Goal: Information Seeking & Learning: Check status

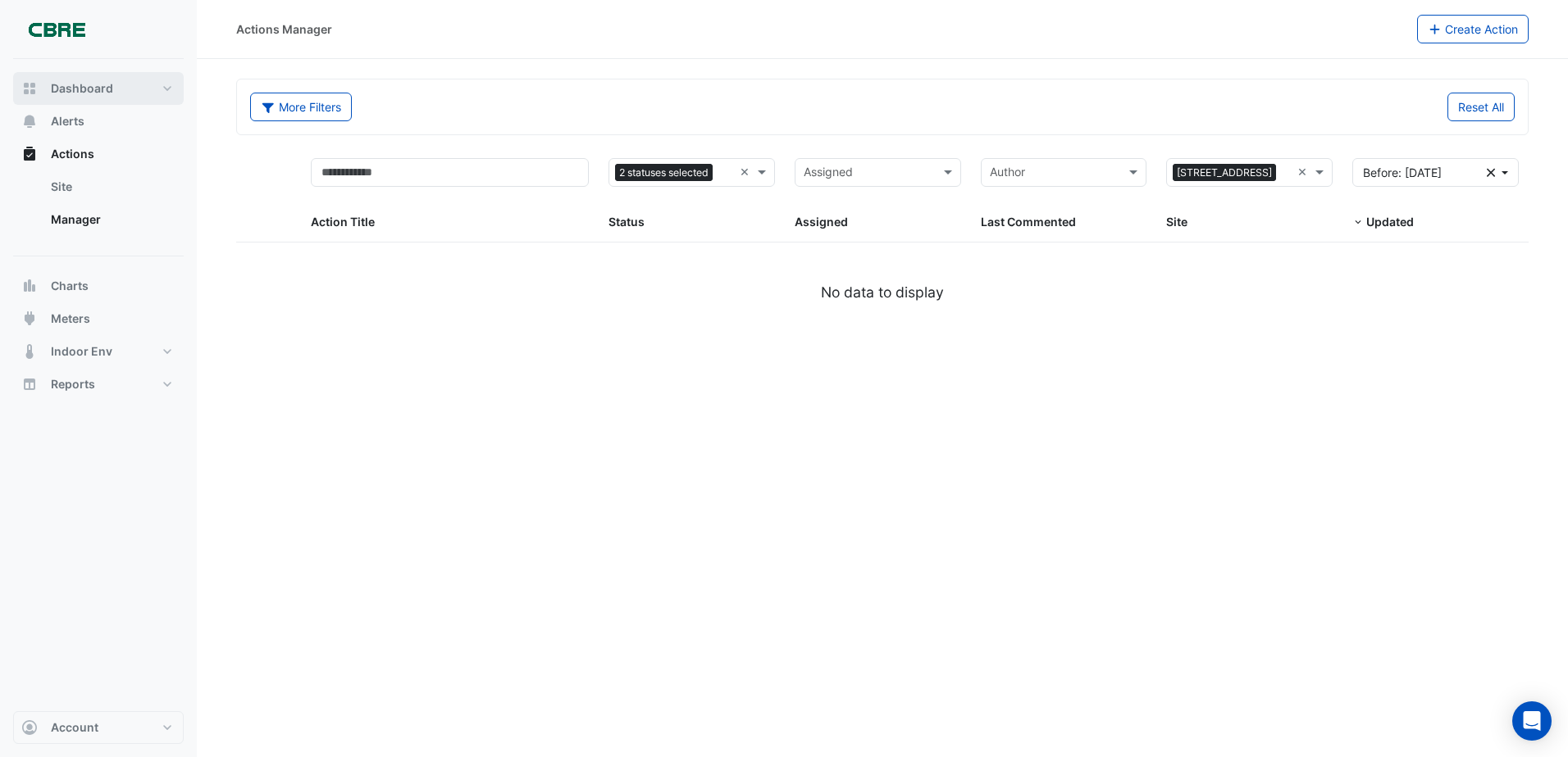
click at [181, 103] on button "Dashboard" at bounding box center [99, 88] width 171 height 33
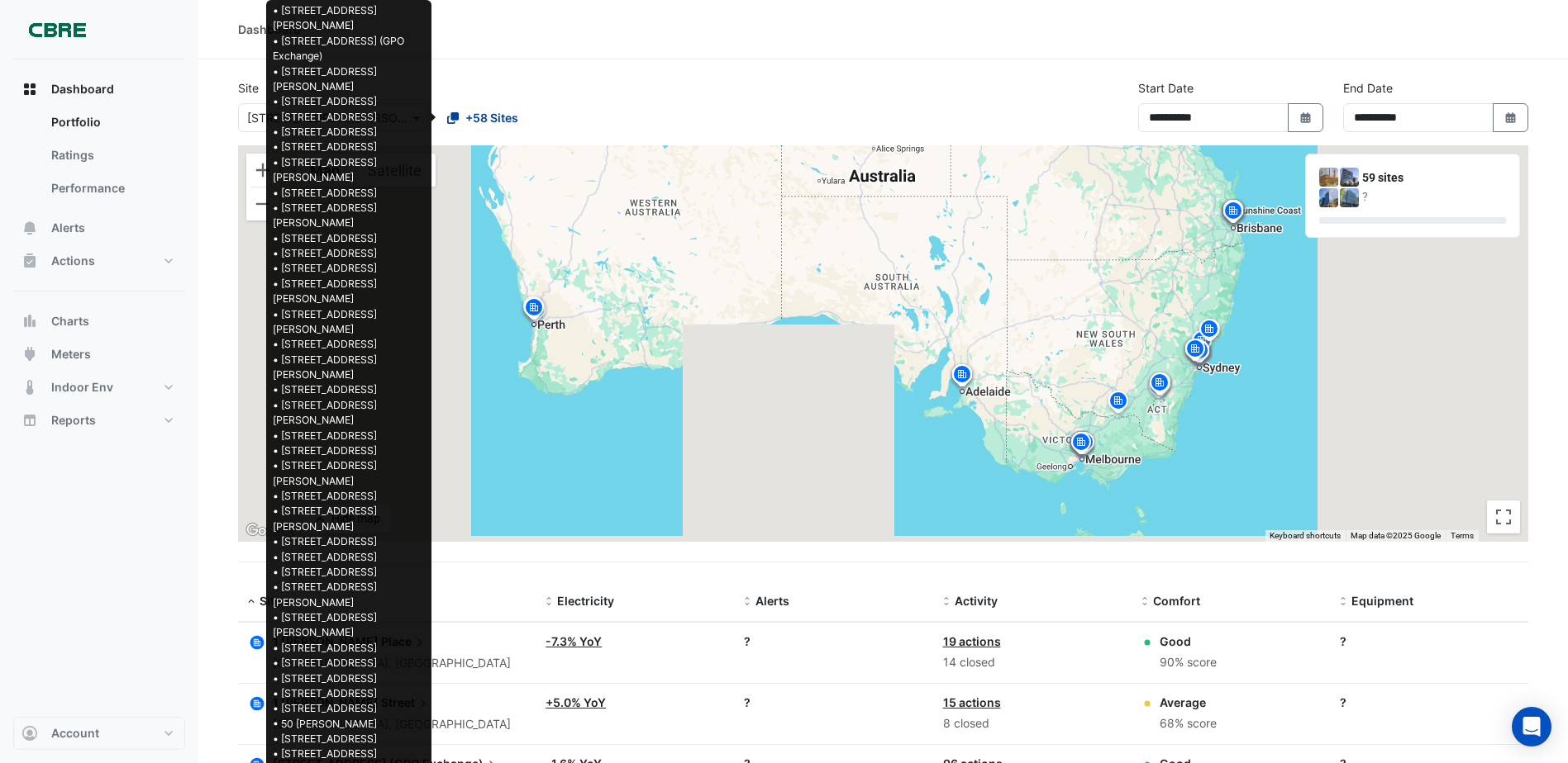
click at [476, 120] on span "+58 Sites" at bounding box center [491, 117] width 53 height 18
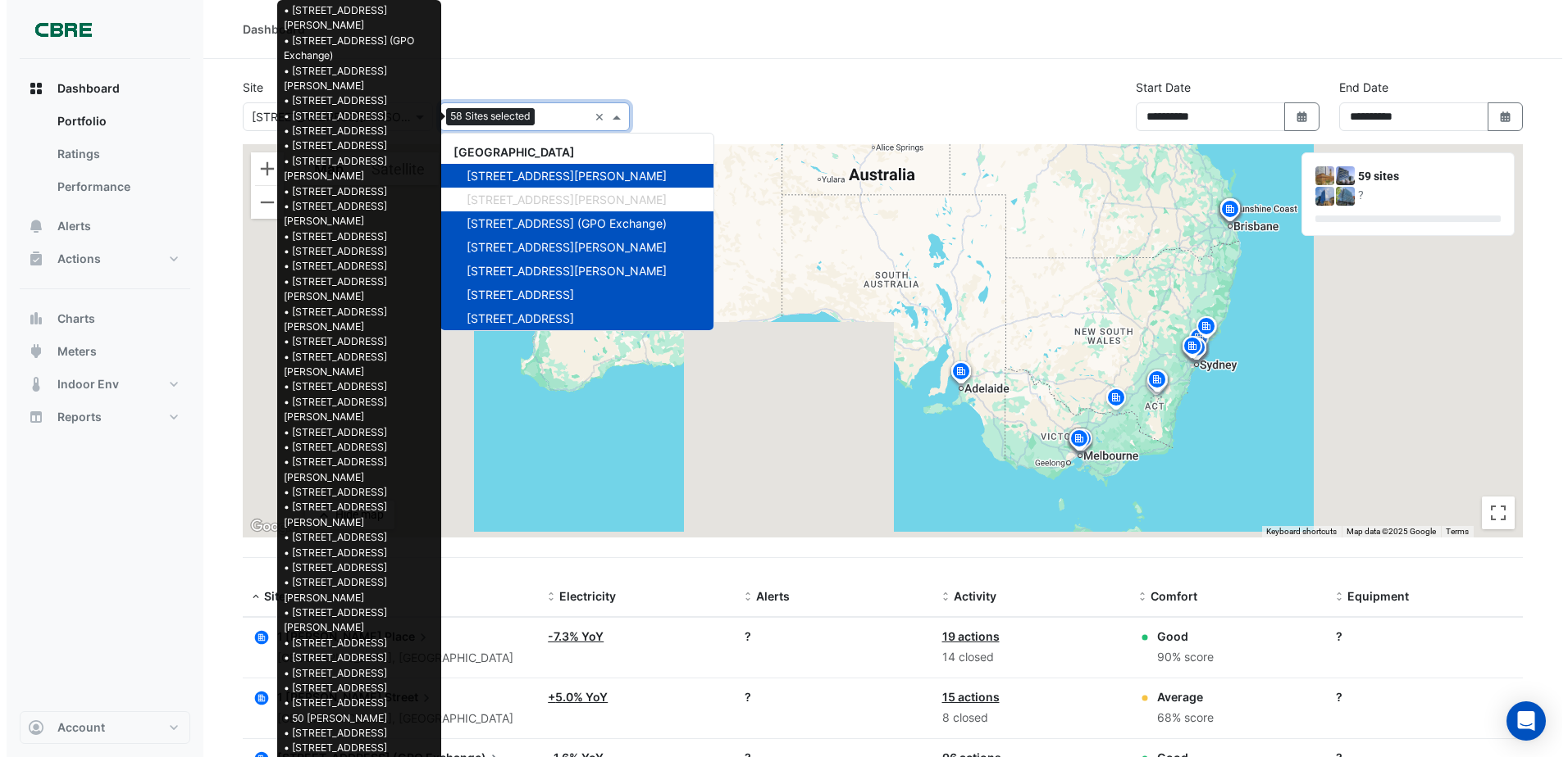
scroll to position [1242, 0]
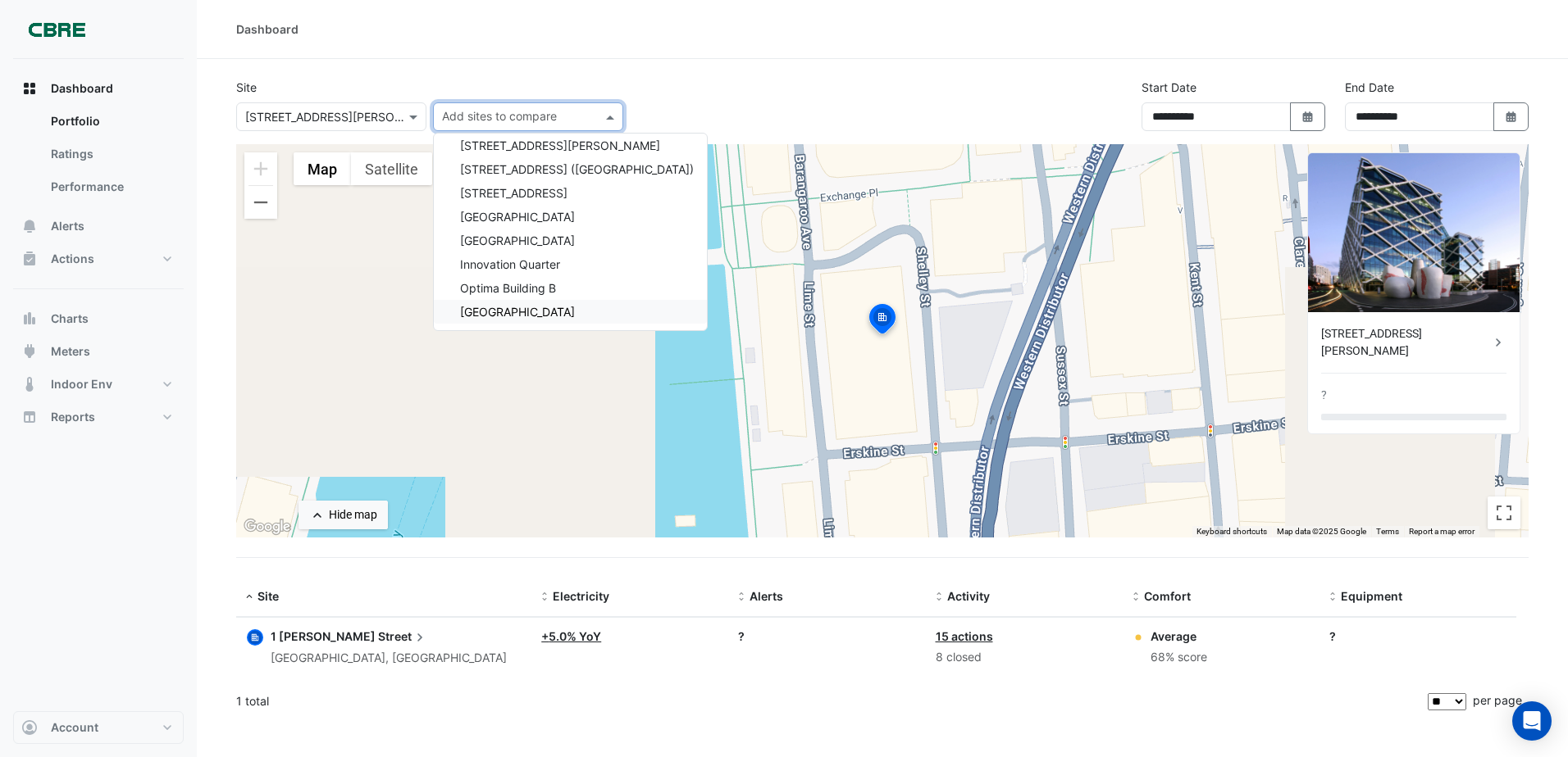
click at [710, 105] on div "Site × [STREET_ADDRESS][PERSON_NAME] Add sites to compare [GEOGRAPHIC_DATA] [GE…" at bounding box center [883, 111] width 1312 height 65
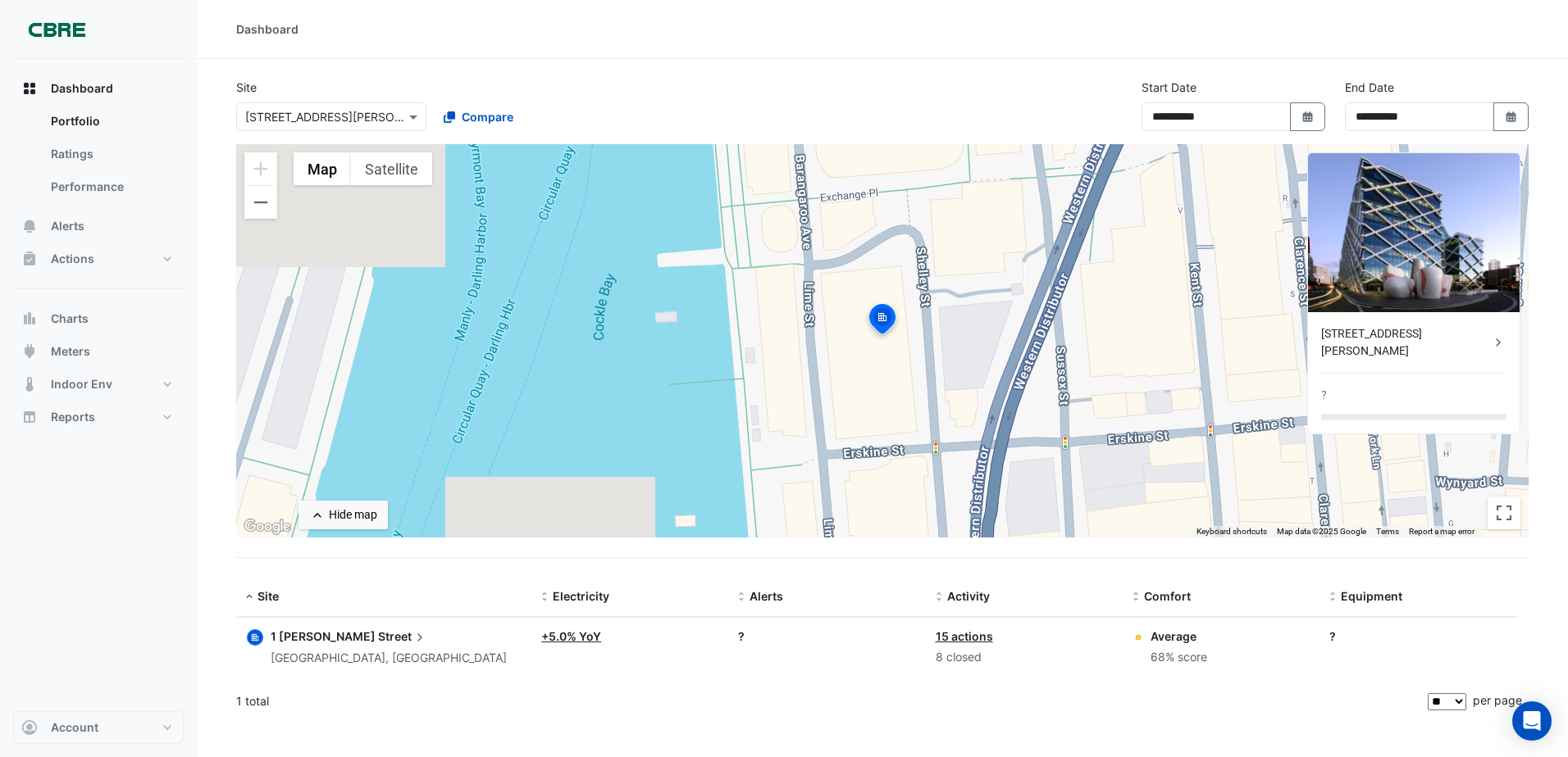
click at [335, 123] on input "text" at bounding box center [314, 117] width 140 height 18
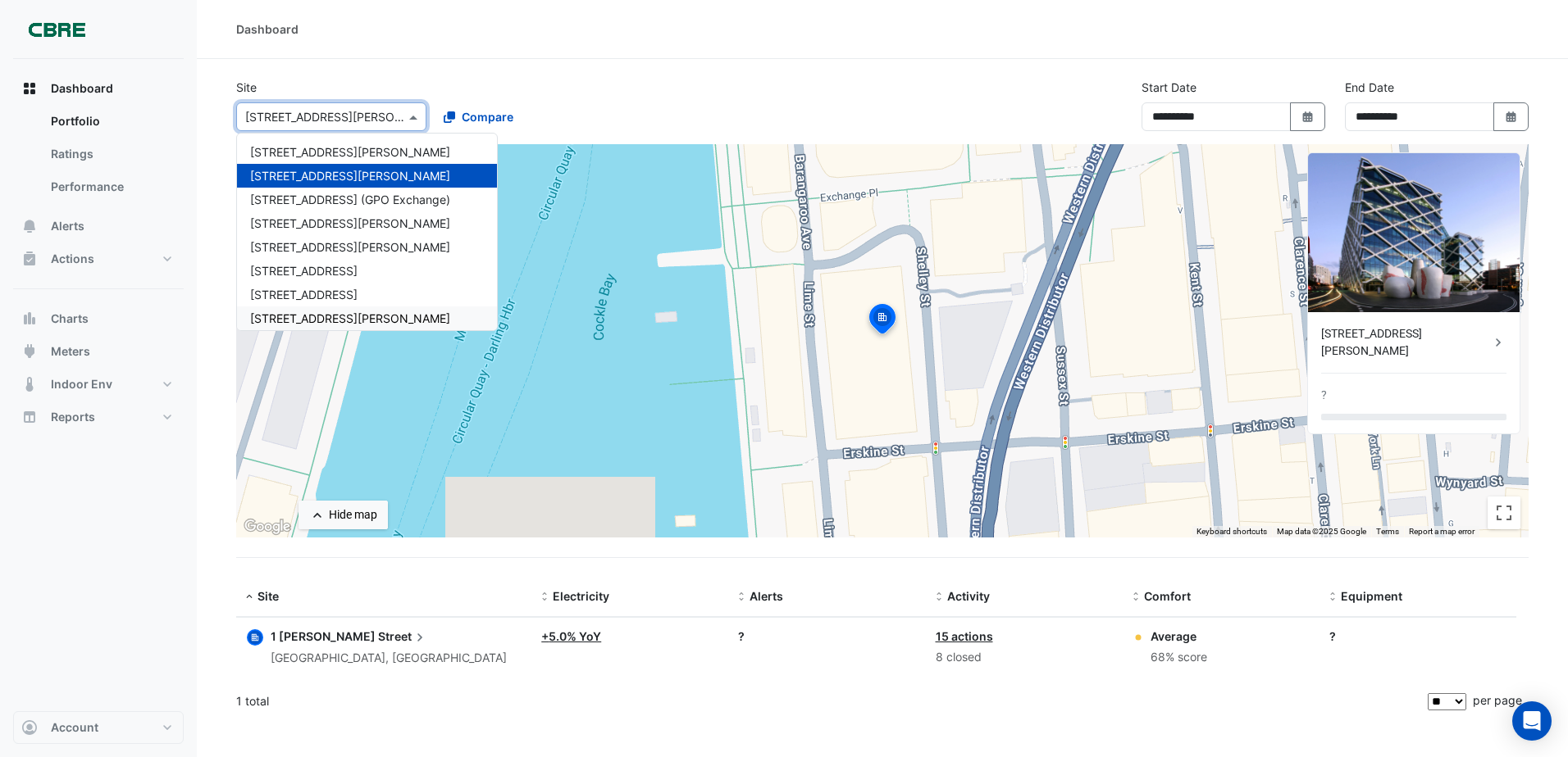
click at [285, 314] on span "[STREET_ADDRESS][PERSON_NAME]" at bounding box center [349, 318] width 200 height 14
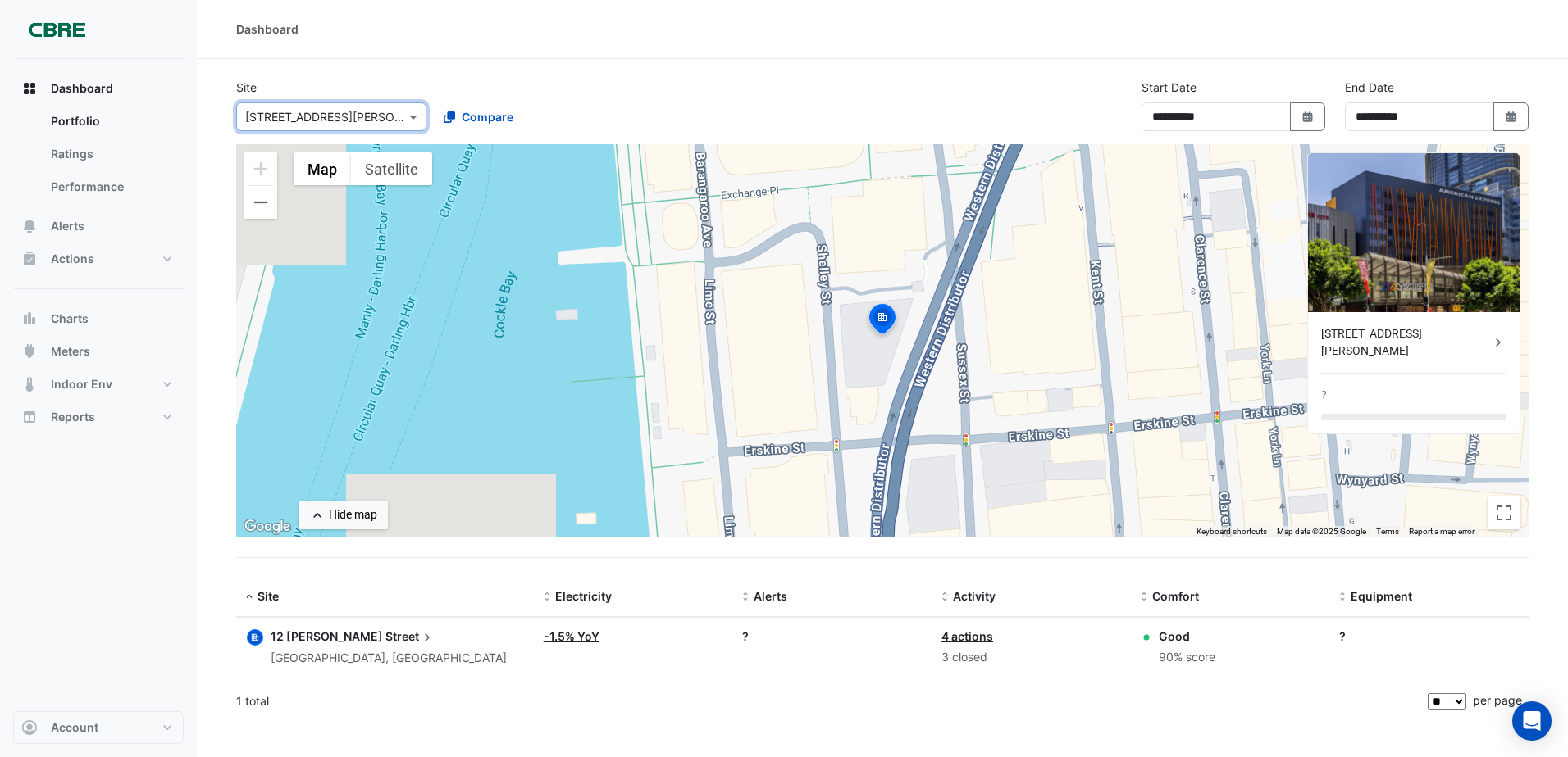
click at [314, 635] on span "12 [PERSON_NAME]" at bounding box center [327, 636] width 112 height 14
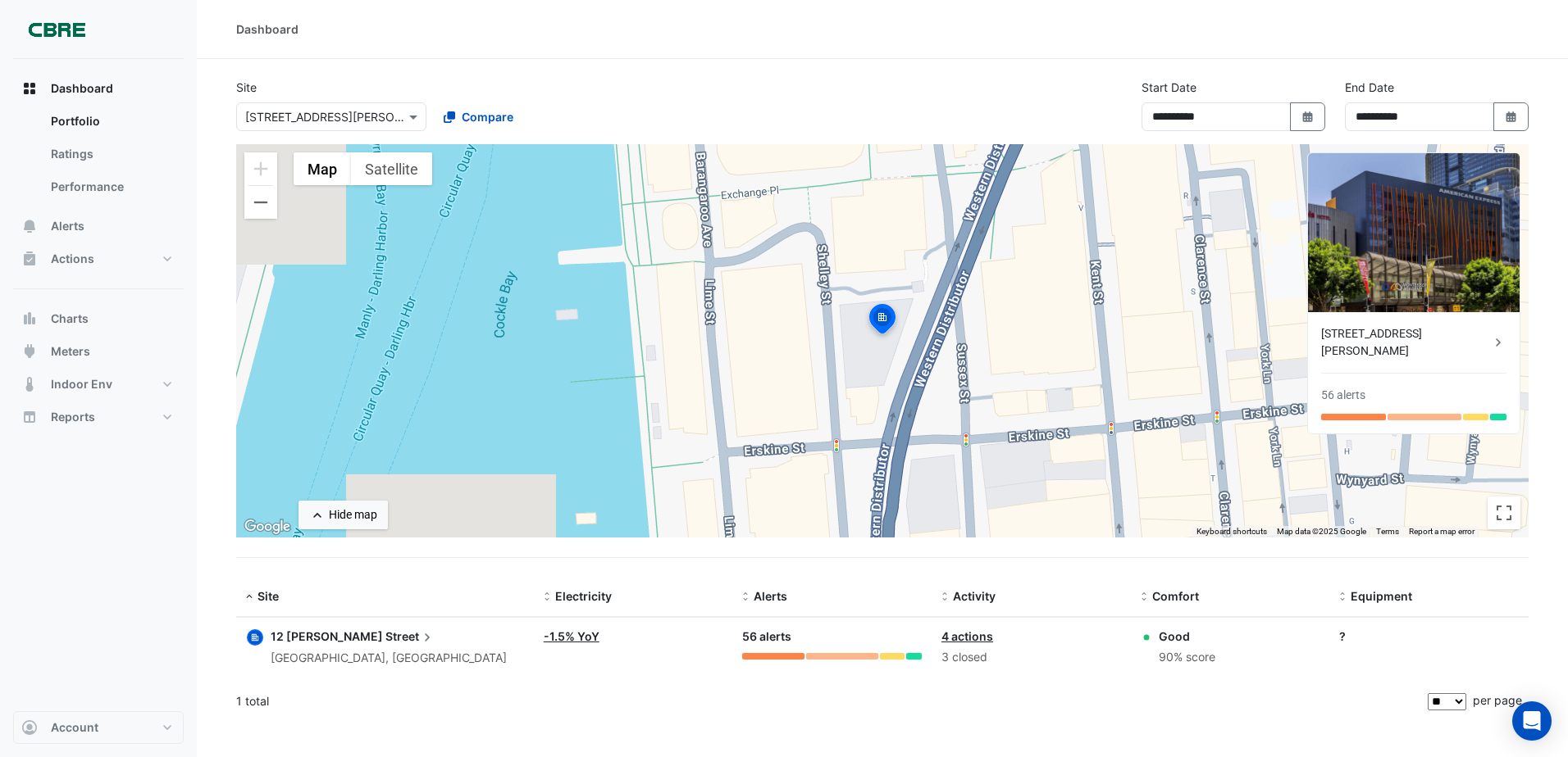
drag, startPoint x: 629, startPoint y: 138, endPoint x: 525, endPoint y: 114, distance: 106.7
click at [629, 138] on ngb-offcanvas-backdrop at bounding box center [784, 378] width 1568 height 757
click at [443, 110] on button "Compare" at bounding box center [478, 117] width 91 height 28
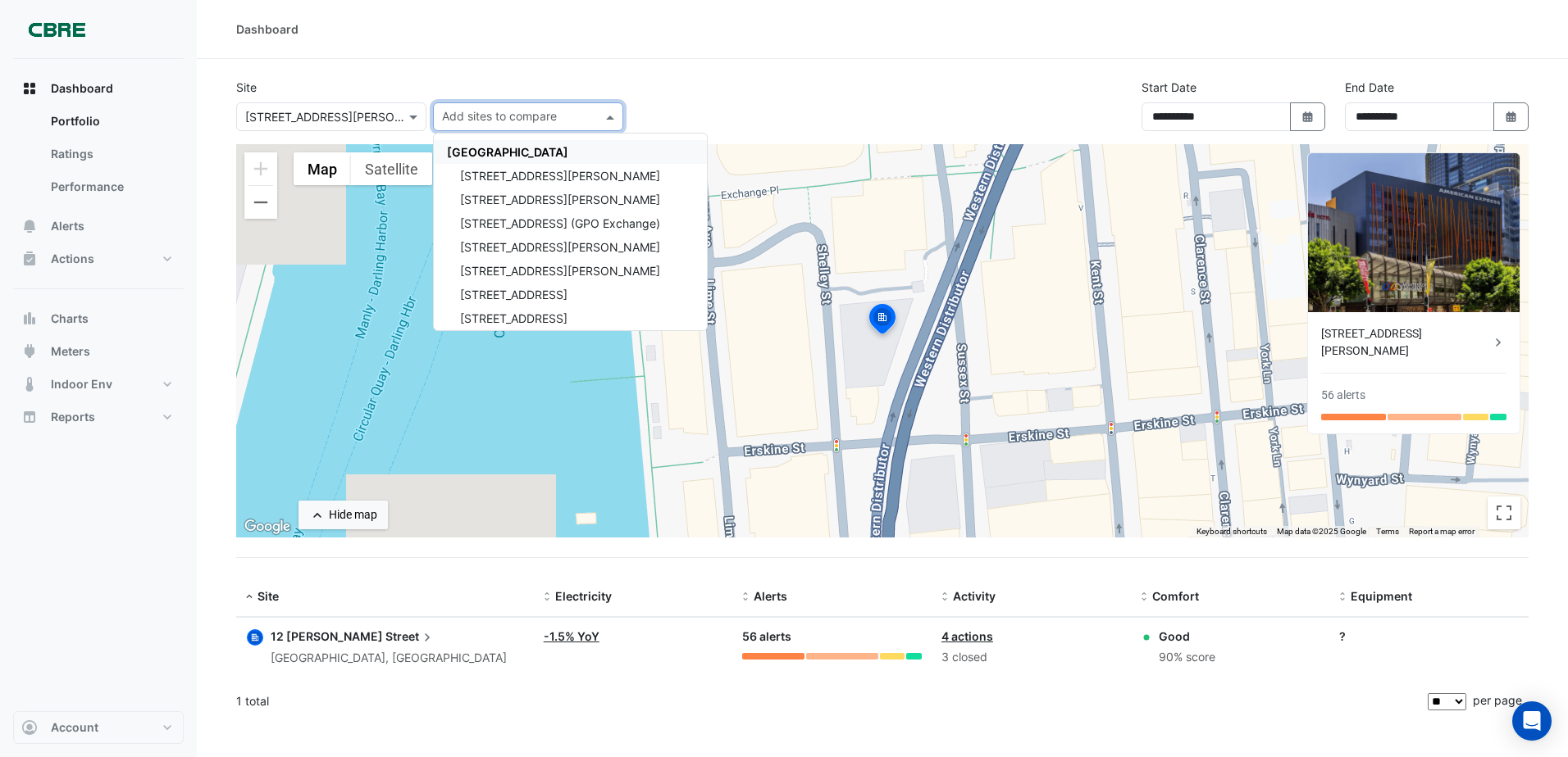
click at [680, 110] on div "Site × [STREET_ADDRESS][PERSON_NAME] Add sites to compare [GEOGRAPHIC_DATA] [GE…" at bounding box center [883, 111] width 1312 height 65
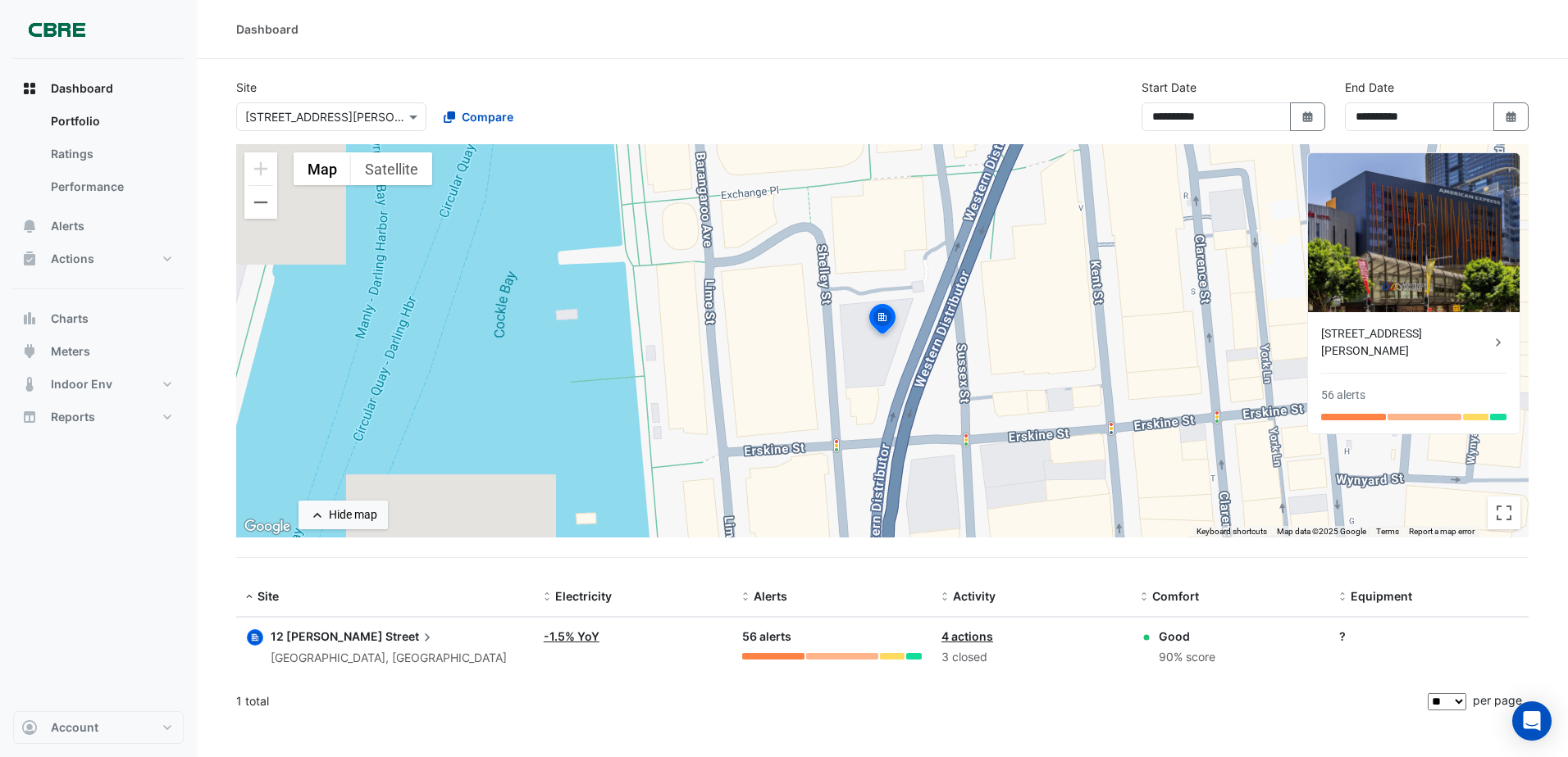
click at [1382, 337] on div "[STREET_ADDRESS][PERSON_NAME]" at bounding box center [1405, 342] width 169 height 34
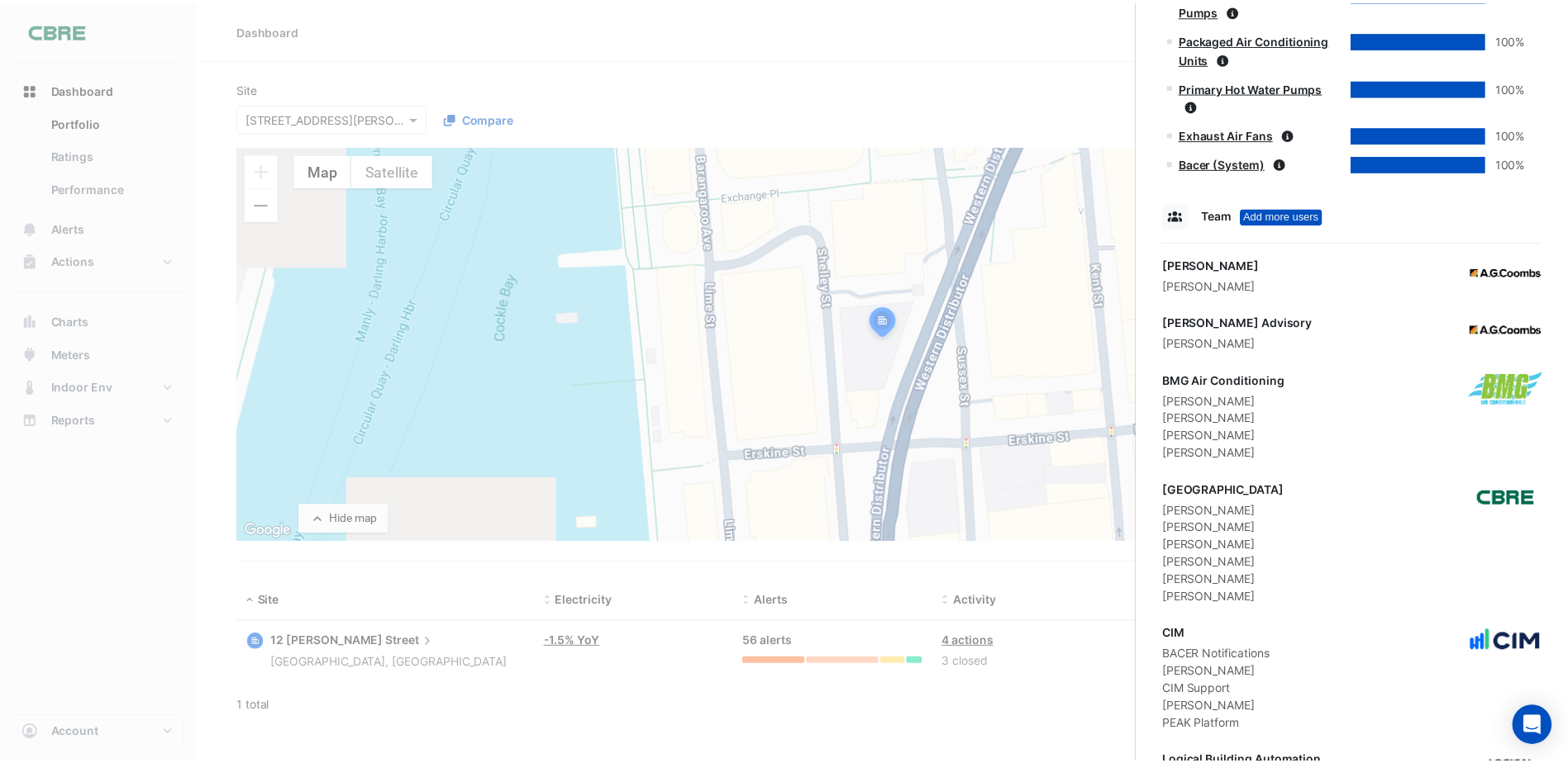
scroll to position [1412, 0]
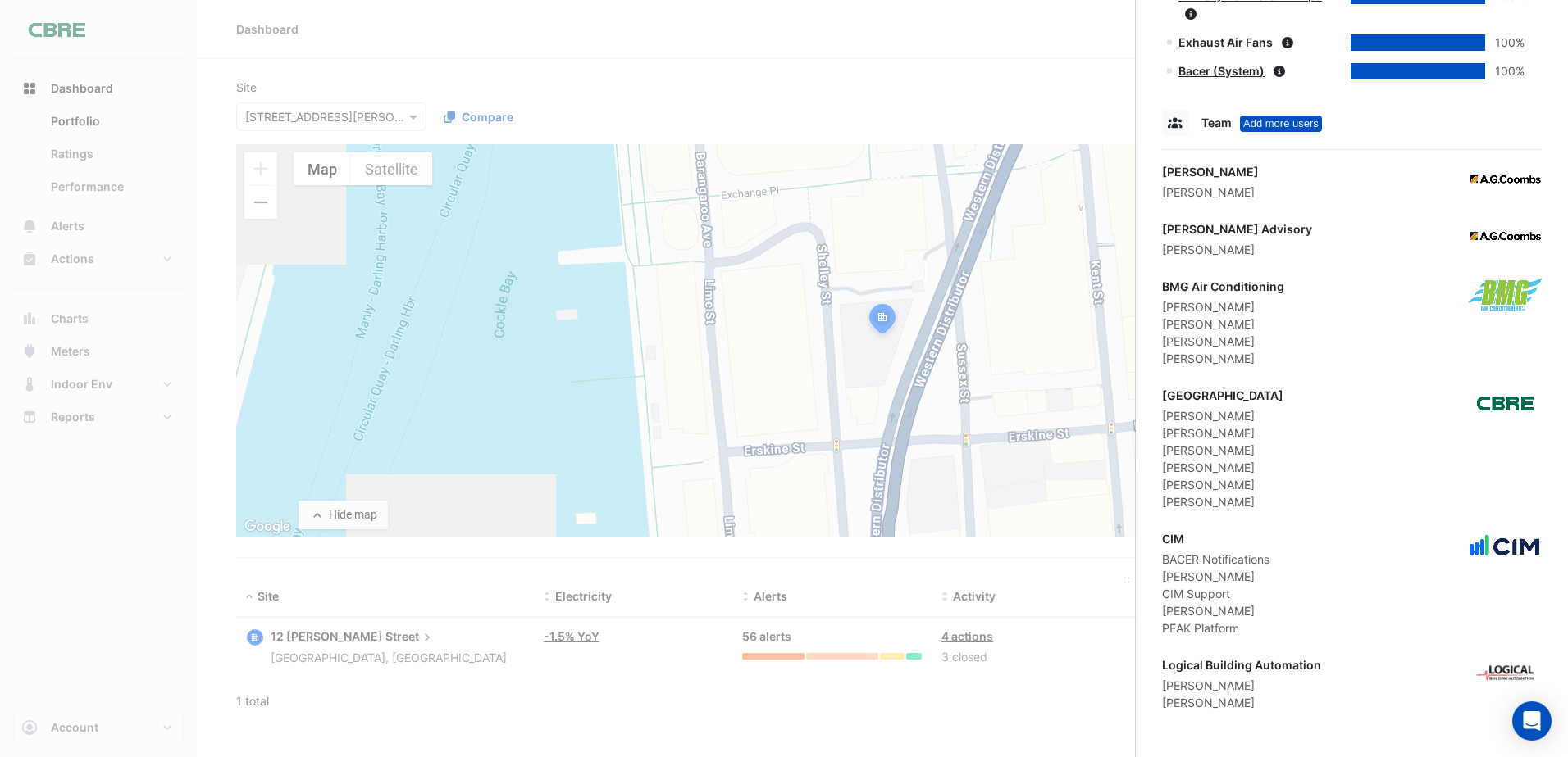
click at [1091, 582] on ngb-offcanvas-backdrop at bounding box center [784, 378] width 1568 height 757
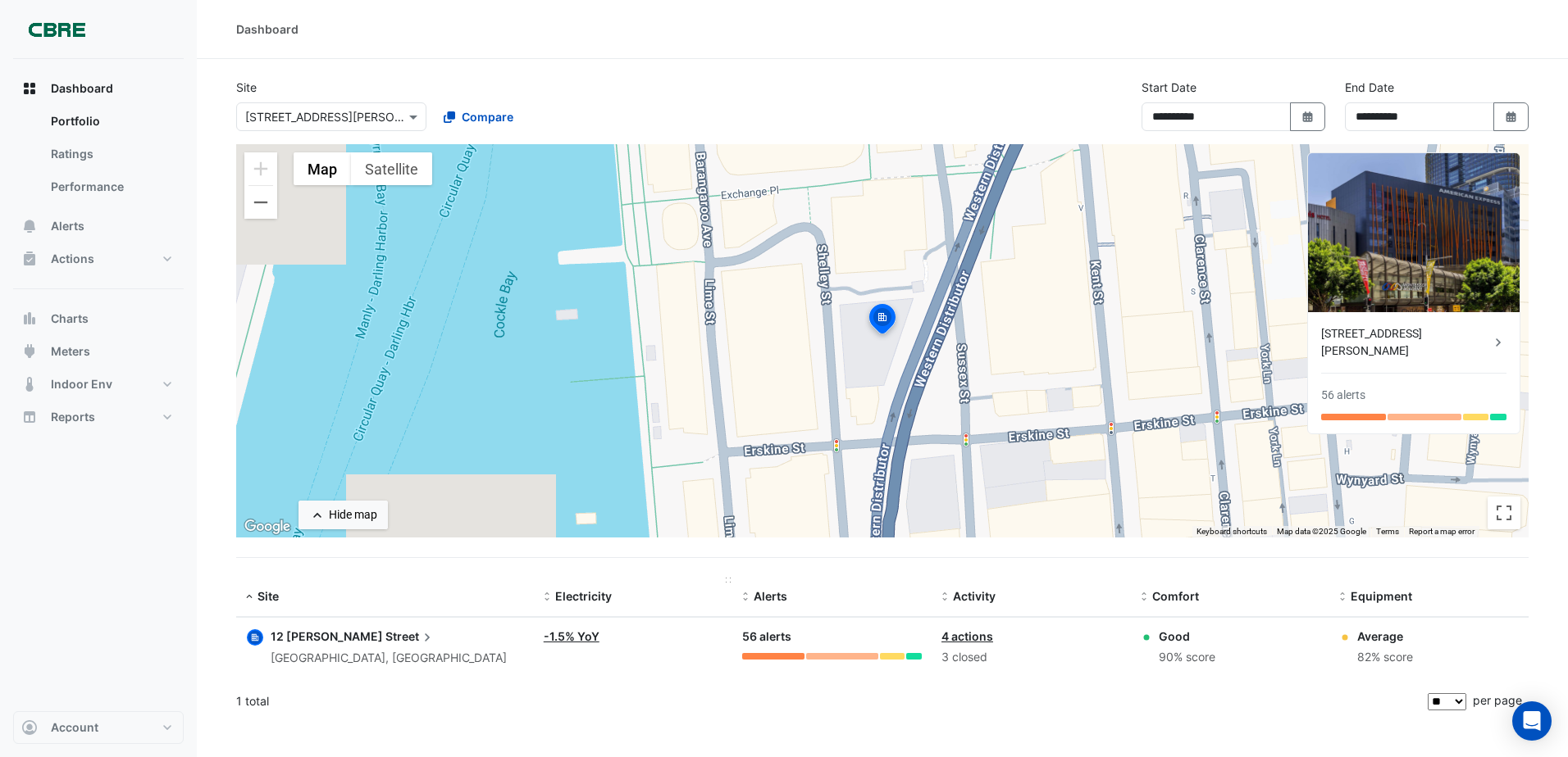
click at [582, 592] on span "Electricity" at bounding box center [583, 596] width 57 height 14
click at [578, 638] on link "-1.5% YoY" at bounding box center [571, 636] width 56 height 14
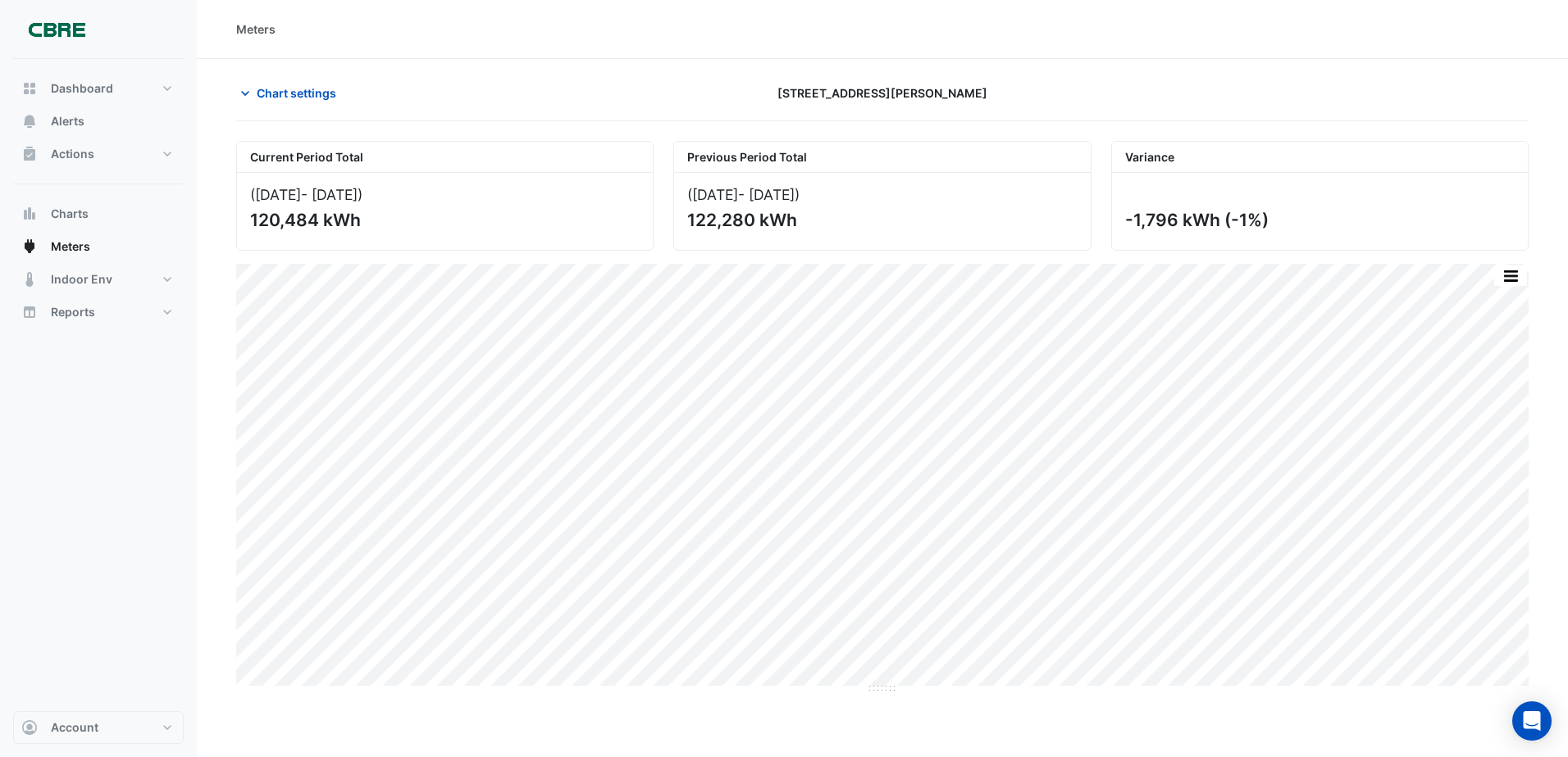
click at [276, 195] on div "([DATE] - [DATE] )" at bounding box center [445, 195] width 389 height 18
click at [65, 253] on span "Meters" at bounding box center [70, 246] width 39 height 17
click at [307, 101] on span "Chart settings" at bounding box center [296, 93] width 79 height 18
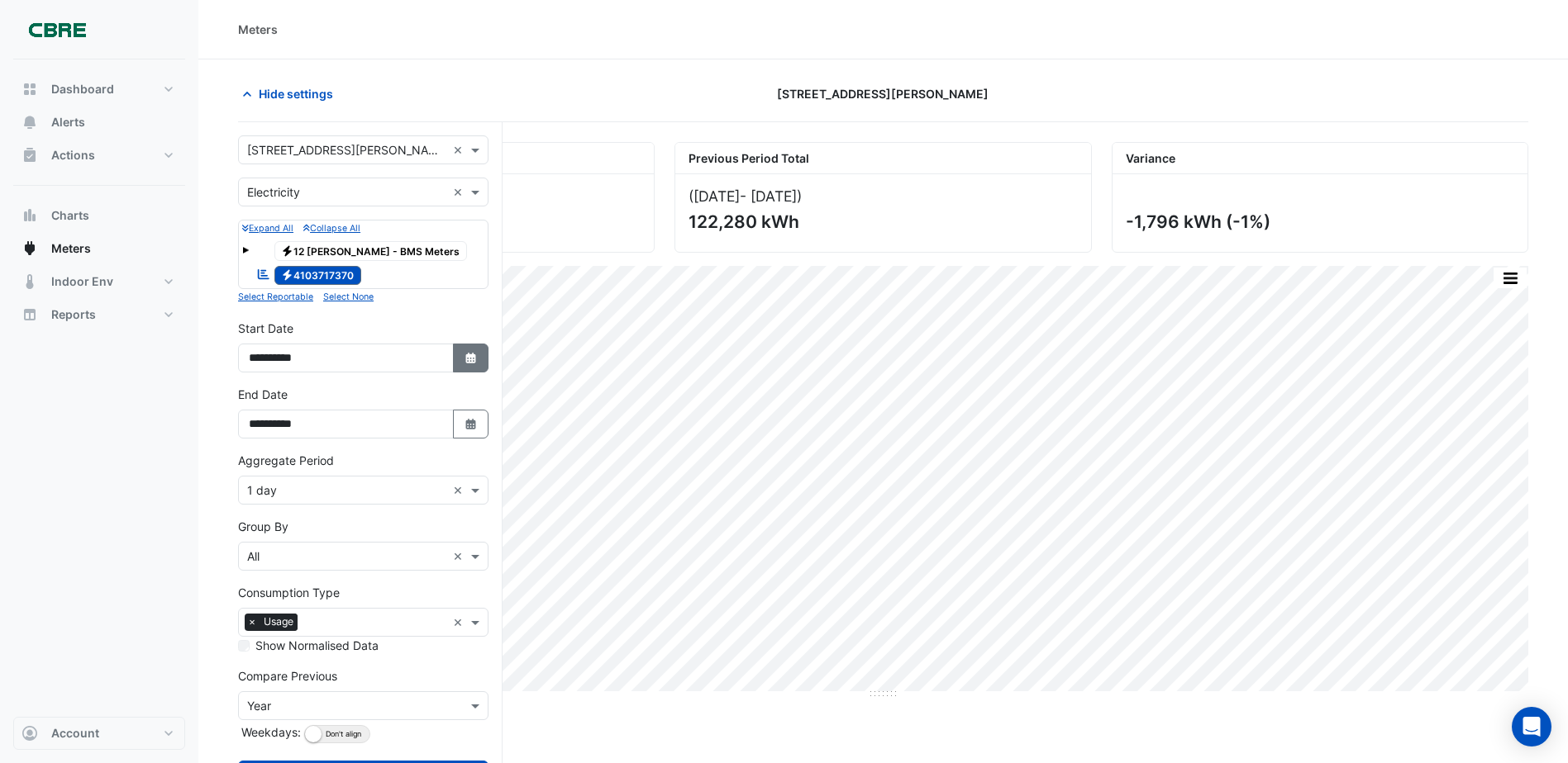
click at [467, 363] on icon "button" at bounding box center [470, 358] width 10 height 11
select select "*"
select select "****"
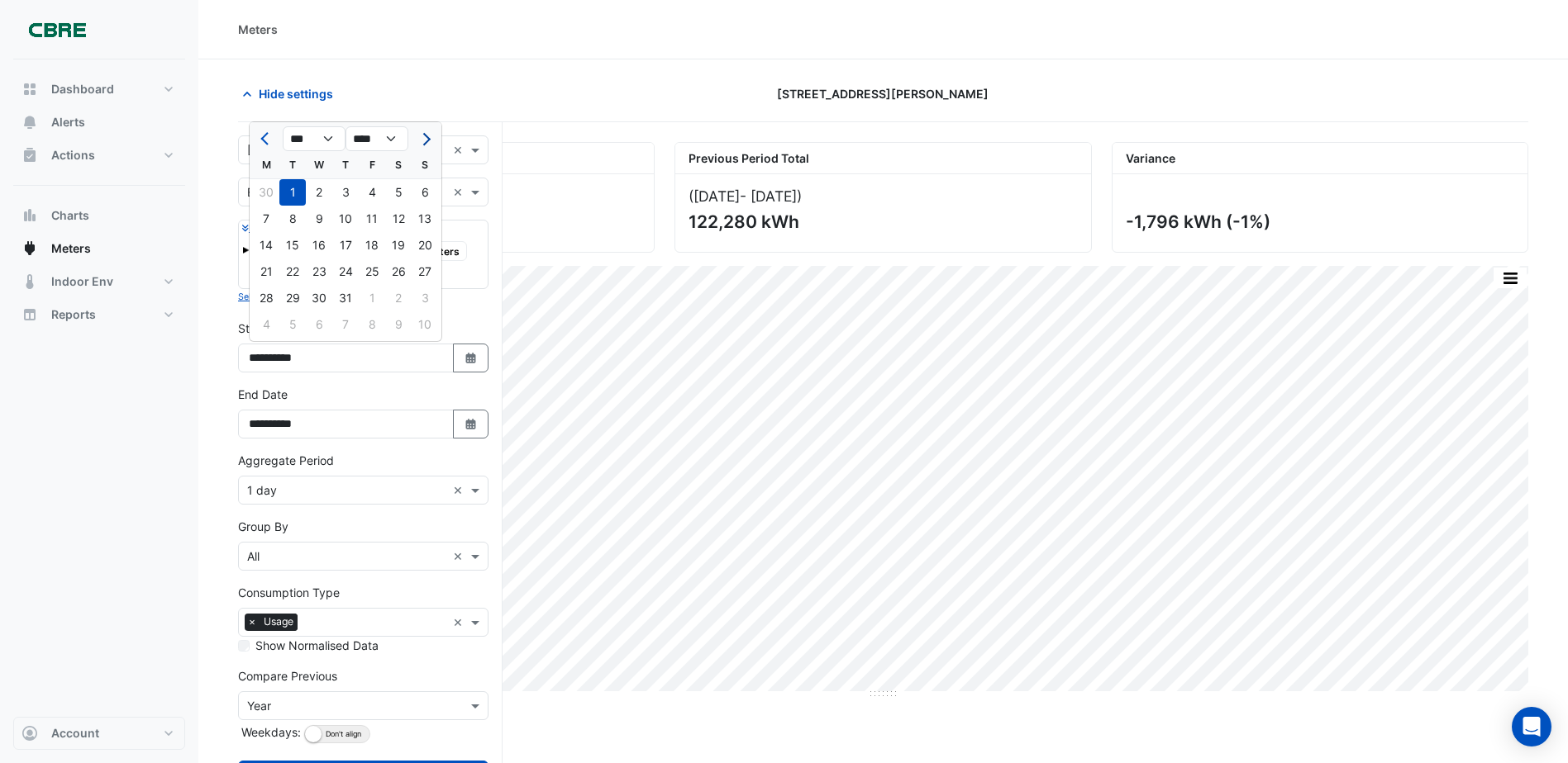
click at [425, 143] on span "Next month" at bounding box center [424, 139] width 13 height 13
select select "*"
click at [265, 192] on div "1" at bounding box center [265, 192] width 26 height 26
type input "**********"
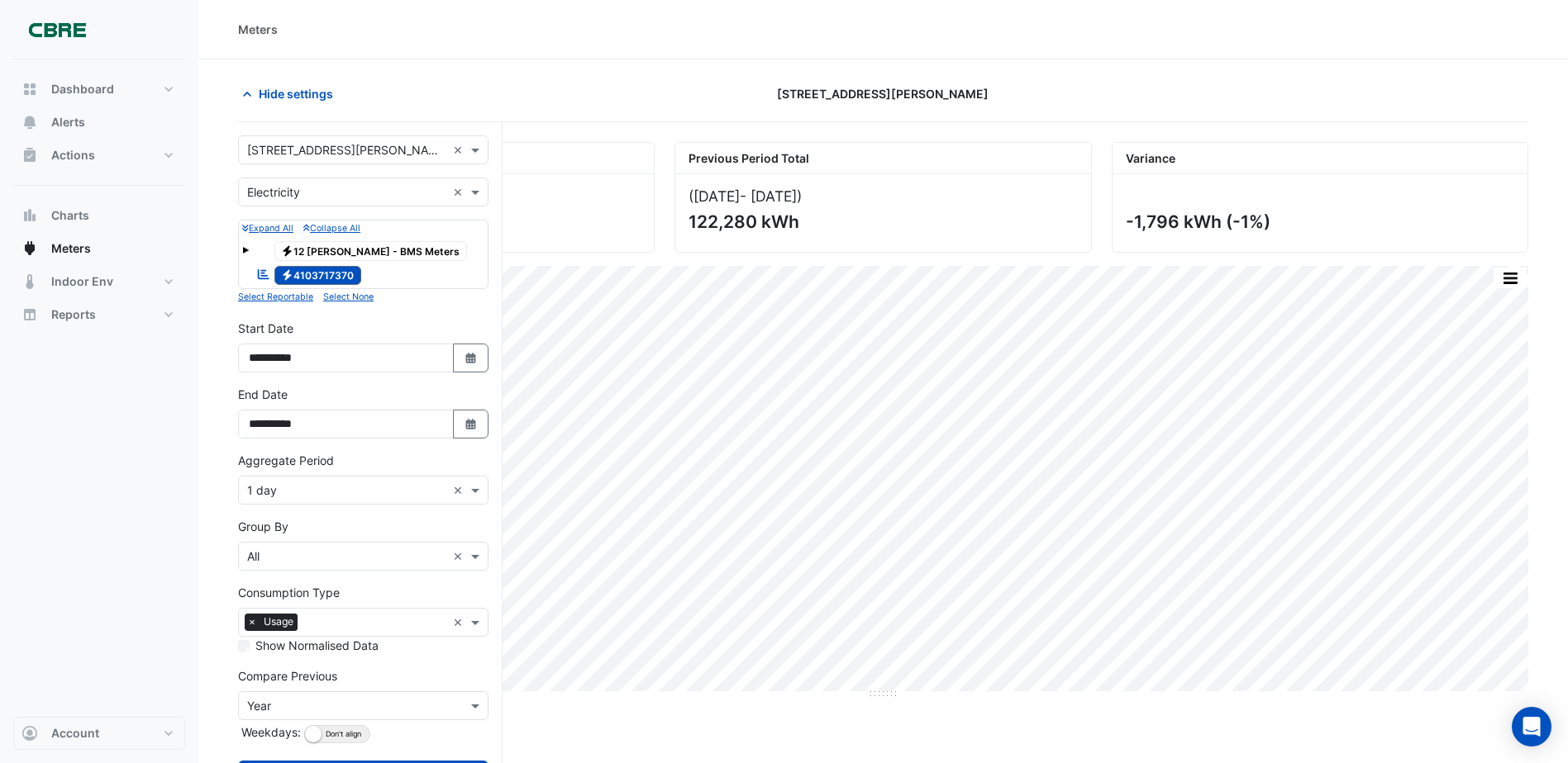
click at [453, 344] on button "Select Date" at bounding box center [471, 358] width 36 height 29
select select "*"
select select "****"
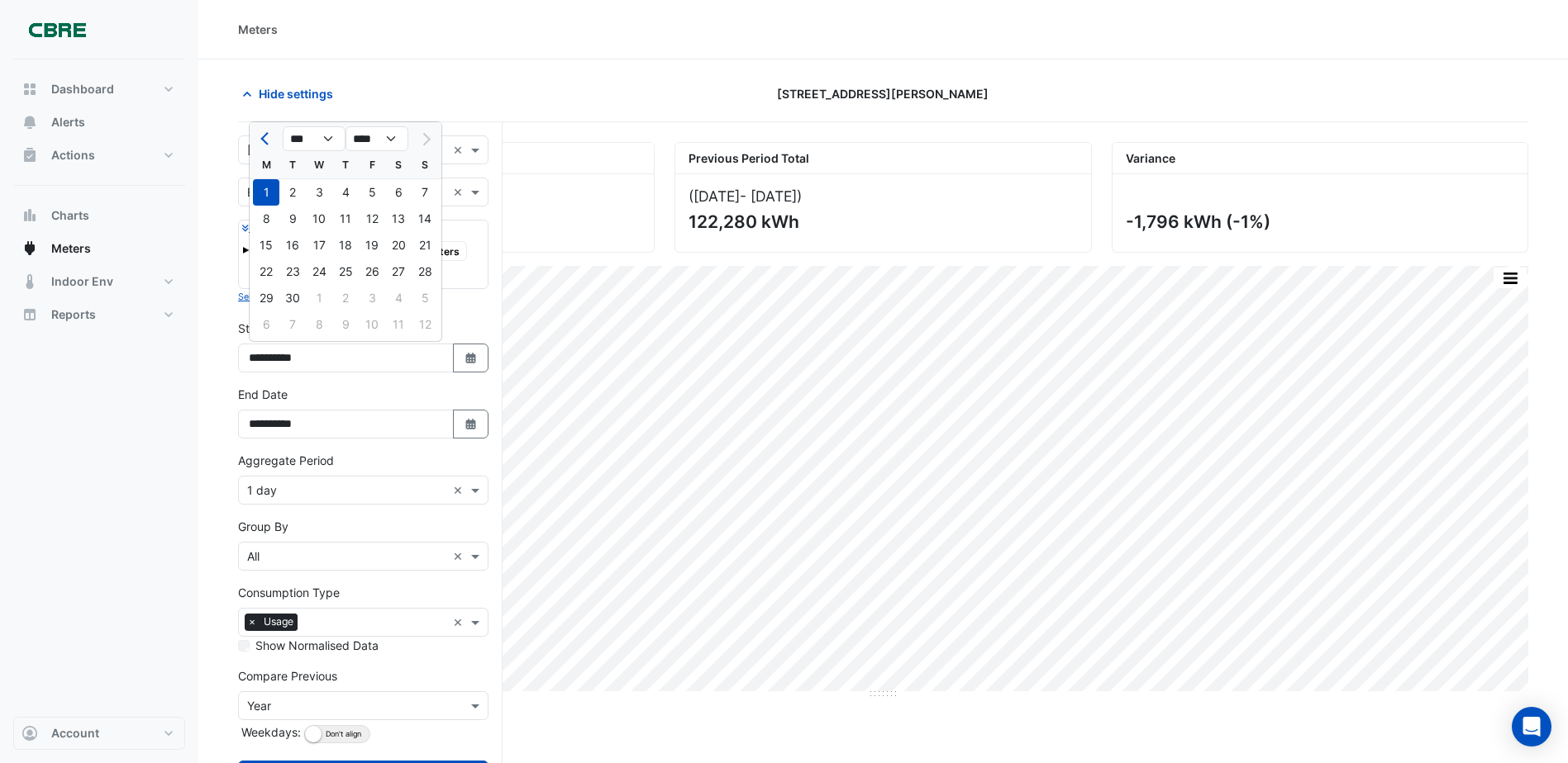
click at [81, 419] on div "Dashboard Portfolio Ratings Performance Alerts Actions Site Manager Charts" at bounding box center [99, 388] width 172 height 658
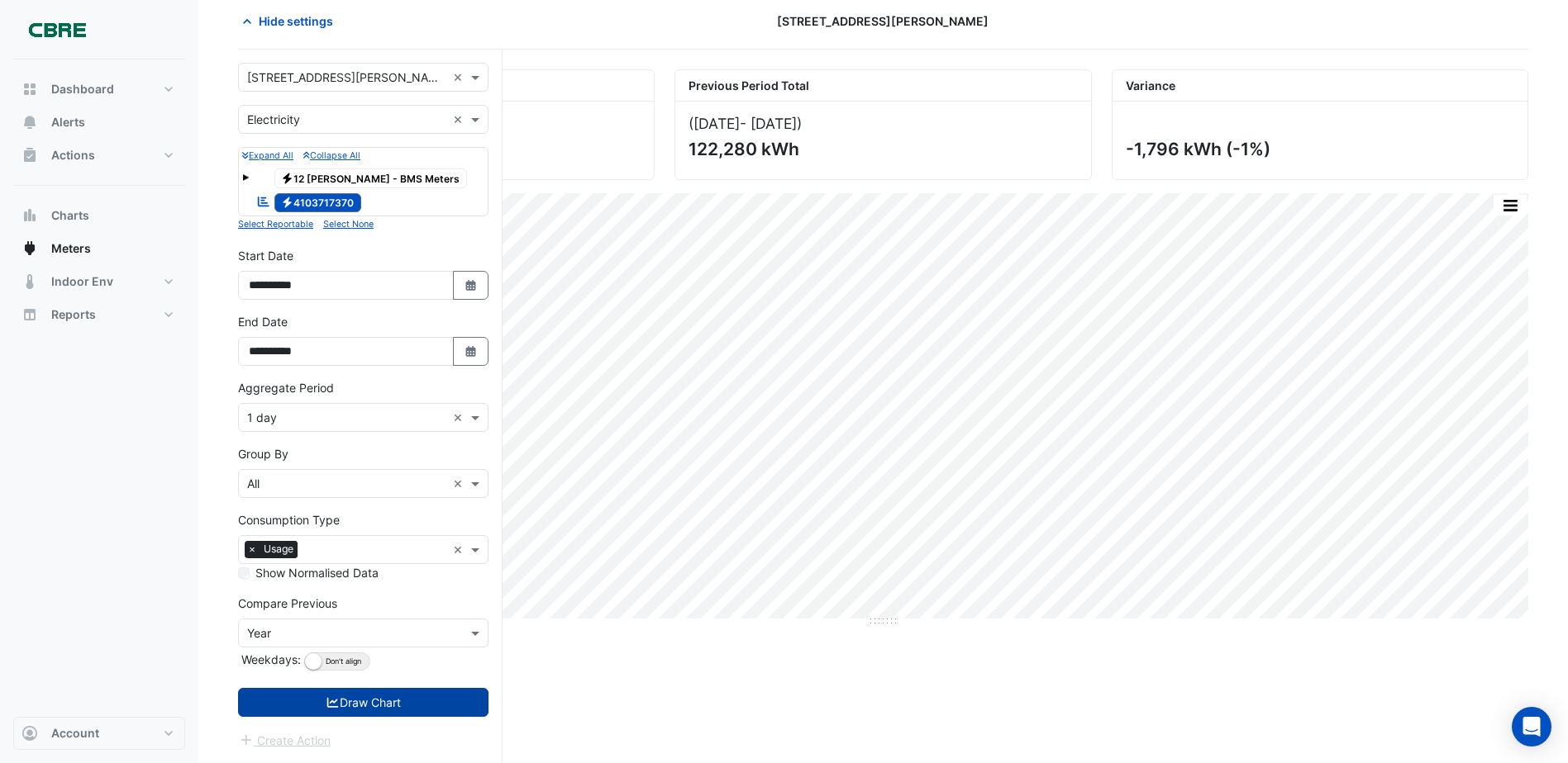
click at [364, 705] on button "Draw Chart" at bounding box center [363, 702] width 250 height 29
